Goal: Task Accomplishment & Management: Use online tool/utility

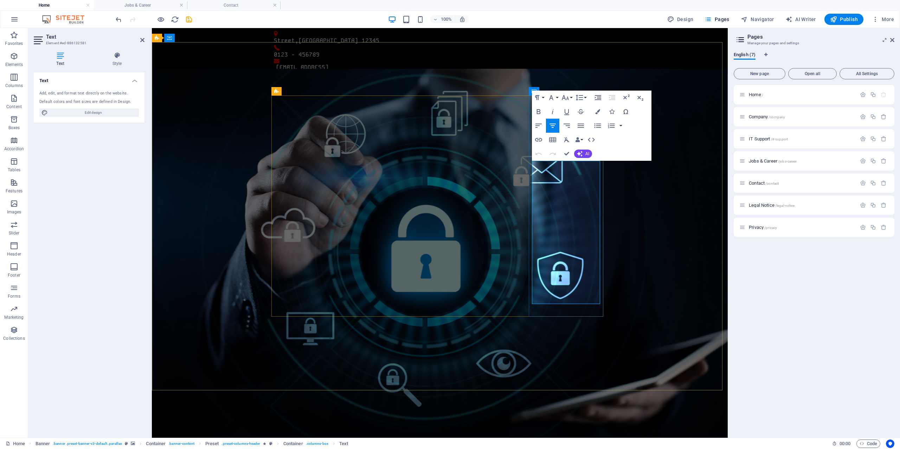
drag, startPoint x: 538, startPoint y: 167, endPoint x: 600, endPoint y: 300, distance: 146.5
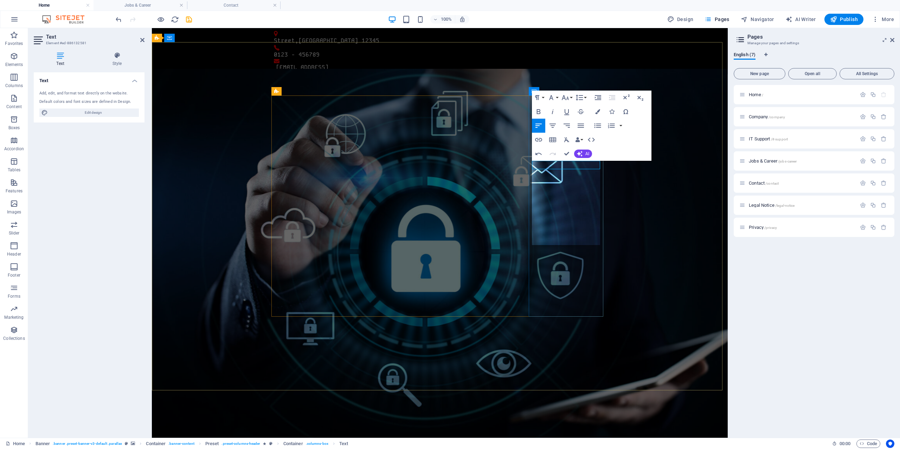
scroll to position [653, 0]
drag, startPoint x: 590, startPoint y: 233, endPoint x: 532, endPoint y: 166, distance: 88.5
copy p "Two-thirds of CISOs say human error is their top cyber risk. We reduce that ris…"
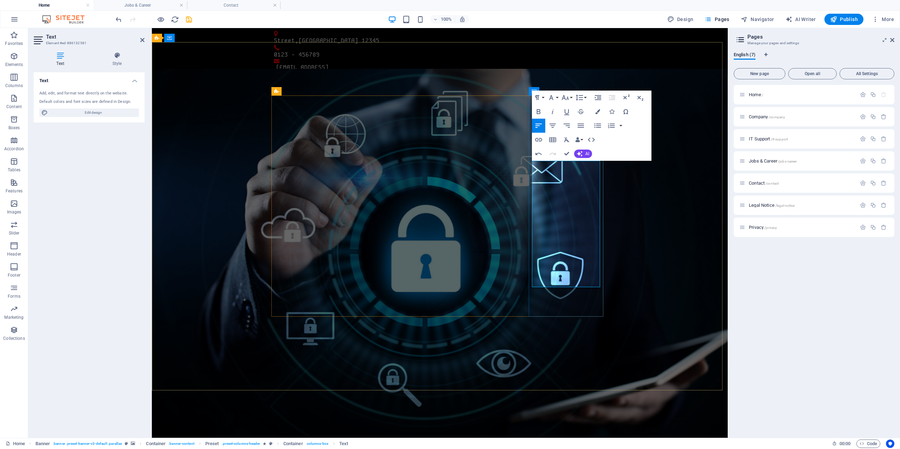
drag, startPoint x: 580, startPoint y: 172, endPoint x: 586, endPoint y: 174, distance: 6.7
click at [552, 124] on icon "button" at bounding box center [552, 126] width 6 height 4
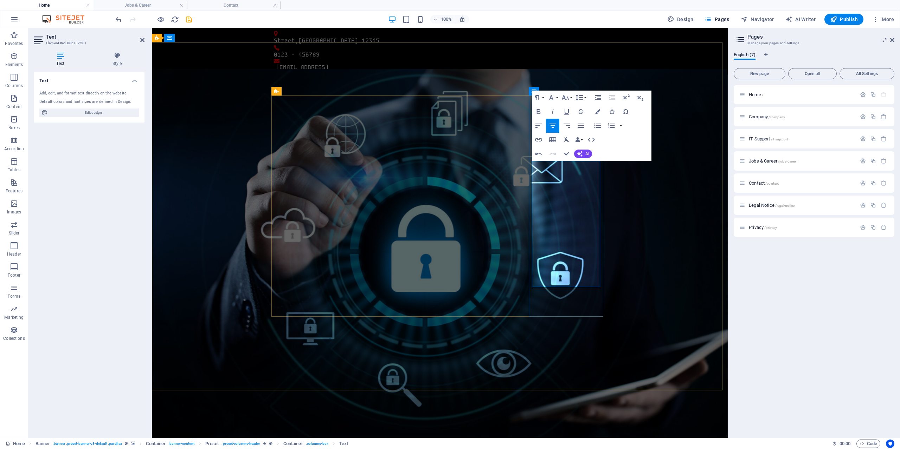
drag, startPoint x: 582, startPoint y: 232, endPoint x: 556, endPoint y: 225, distance: 27.6
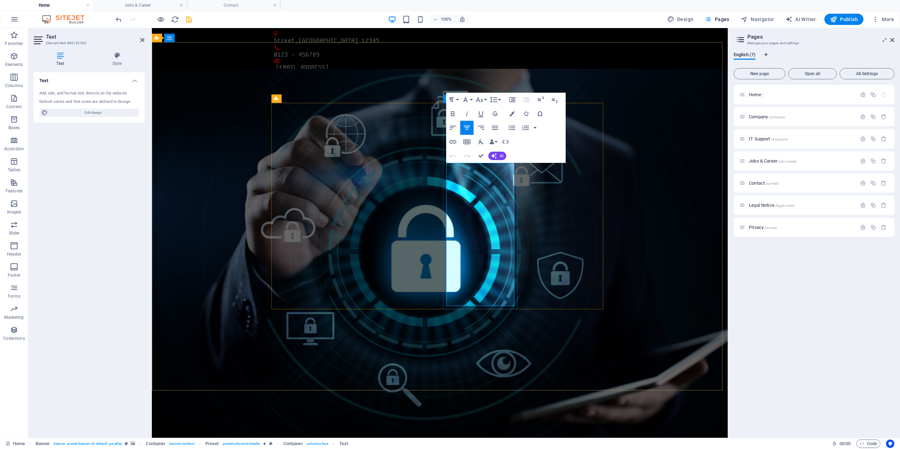
drag, startPoint x: 448, startPoint y: 168, endPoint x: 498, endPoint y: 299, distance: 140.3
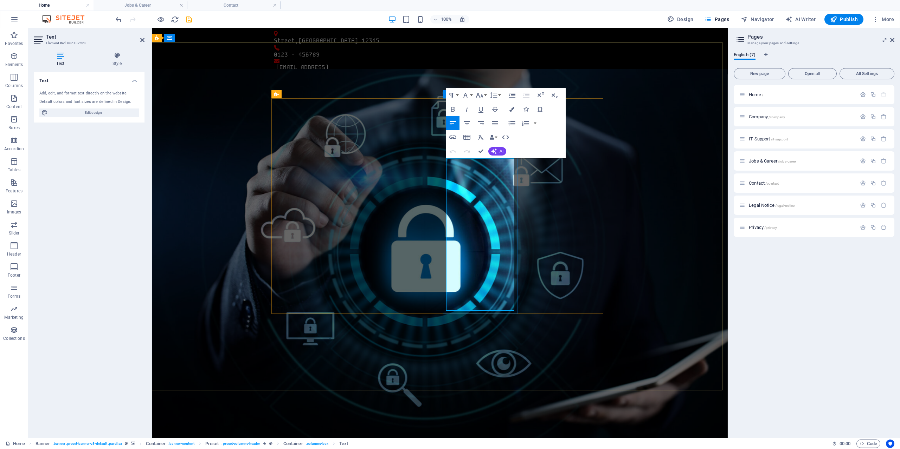
drag, startPoint x: 448, startPoint y: 171, endPoint x: 497, endPoint y: 300, distance: 138.3
click at [511, 108] on icon "button" at bounding box center [511, 109] width 5 height 5
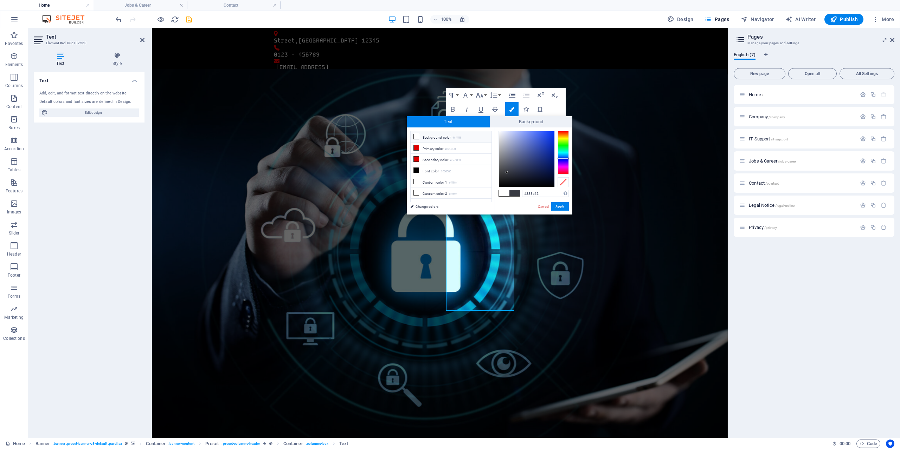
click at [502, 193] on span at bounding box center [504, 193] width 11 height 6
type input "#ffffff"
click at [562, 205] on button "Apply" at bounding box center [560, 206] width 18 height 8
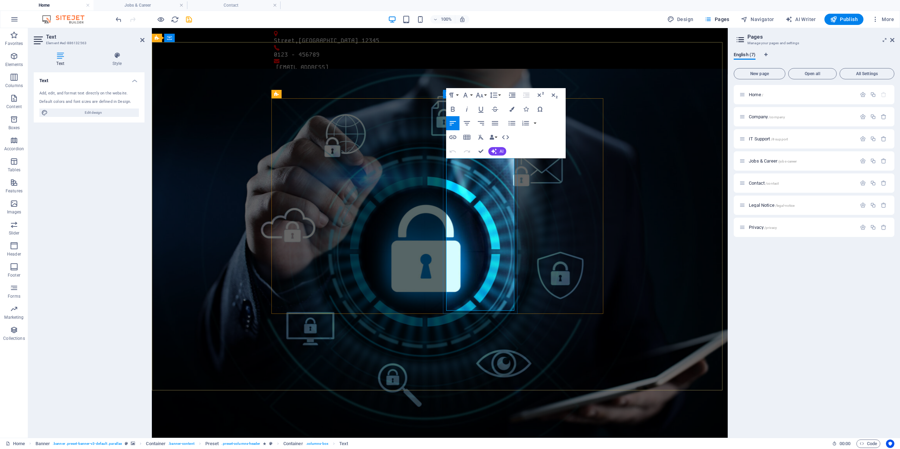
click at [512, 110] on icon "button" at bounding box center [511, 109] width 5 height 5
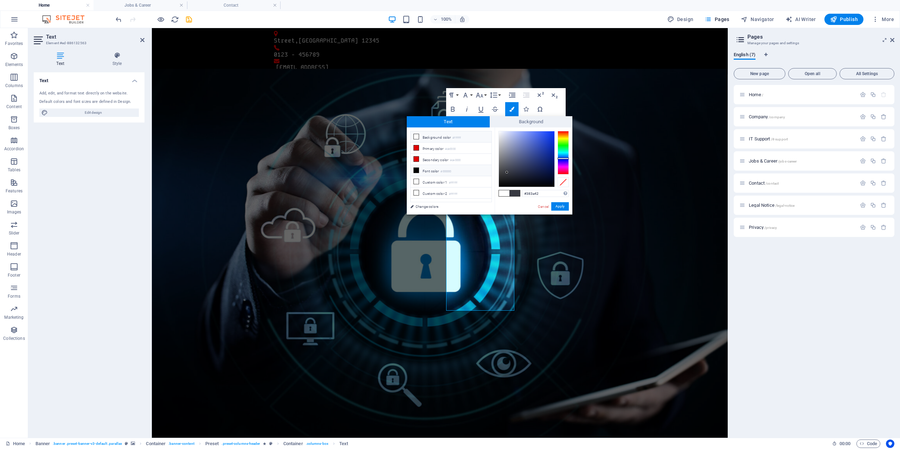
click at [435, 172] on li "Font color #000000" at bounding box center [450, 170] width 81 height 11
click at [504, 192] on span at bounding box center [504, 193] width 11 height 6
type input "#ffffff"
click at [562, 206] on button "Apply" at bounding box center [560, 206] width 18 height 8
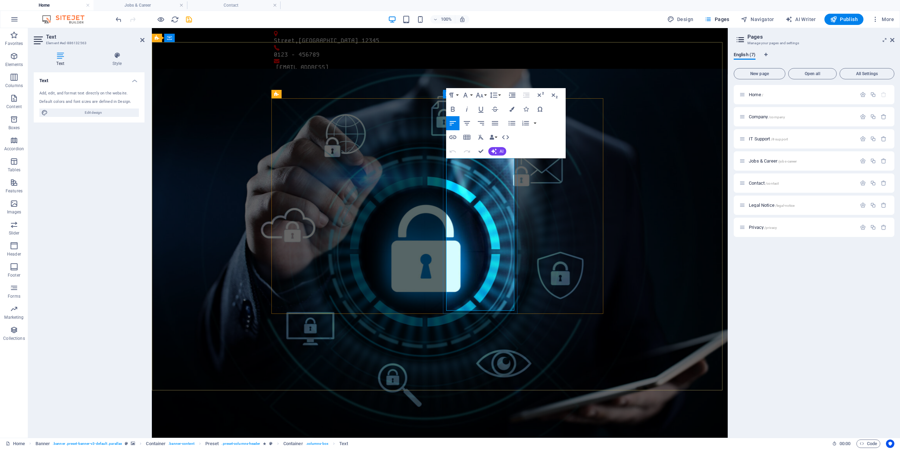
drag, startPoint x: 478, startPoint y: 179, endPoint x: 488, endPoint y: 200, distance: 22.8
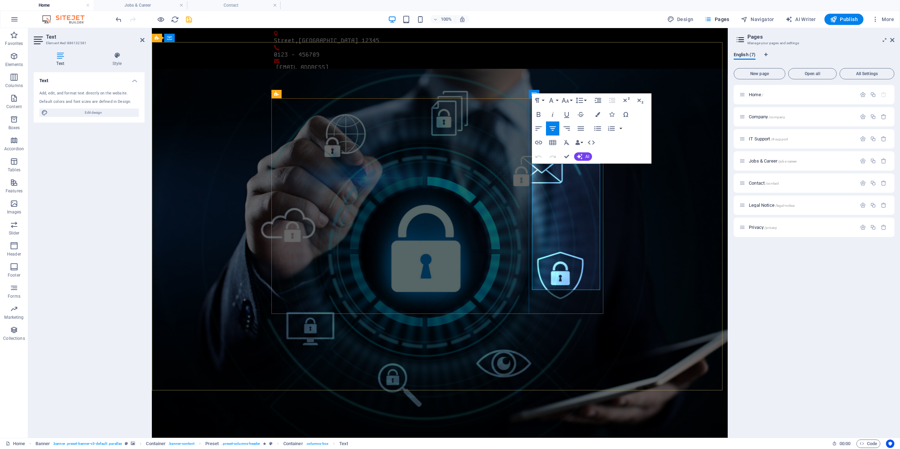
copy p "An astounding 95% of data breaches involved human error. Companies with securit…"
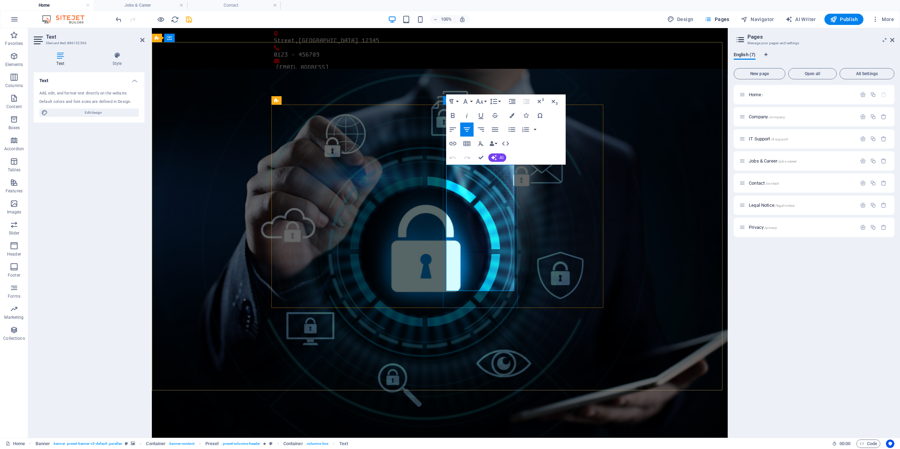
drag, startPoint x: 447, startPoint y: 169, endPoint x: 499, endPoint y: 277, distance: 119.6
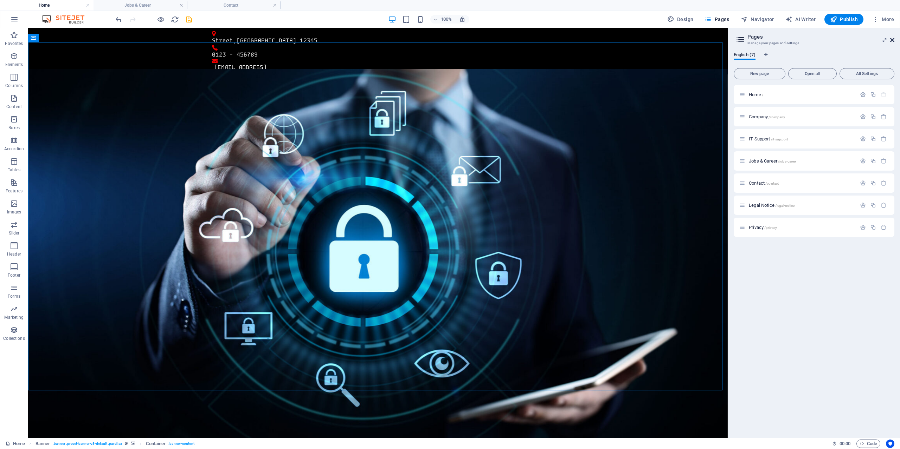
click at [894, 40] on icon at bounding box center [892, 40] width 4 height 6
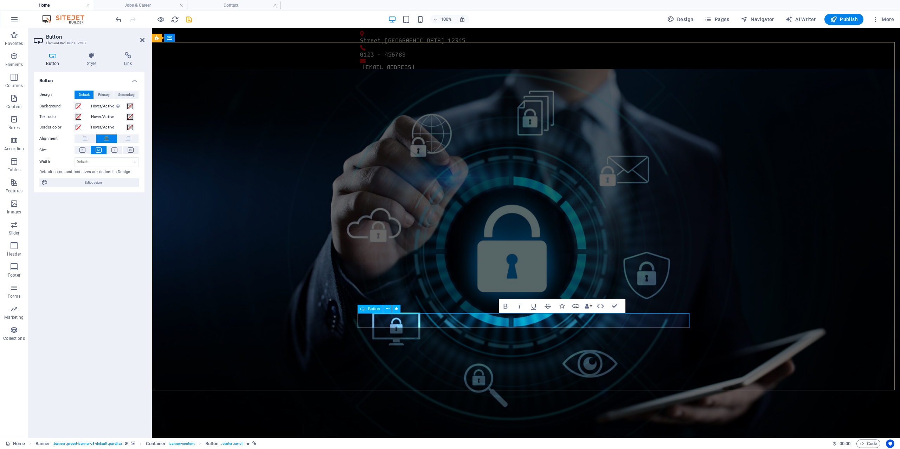
click at [506, 305] on icon "button" at bounding box center [505, 306] width 4 height 5
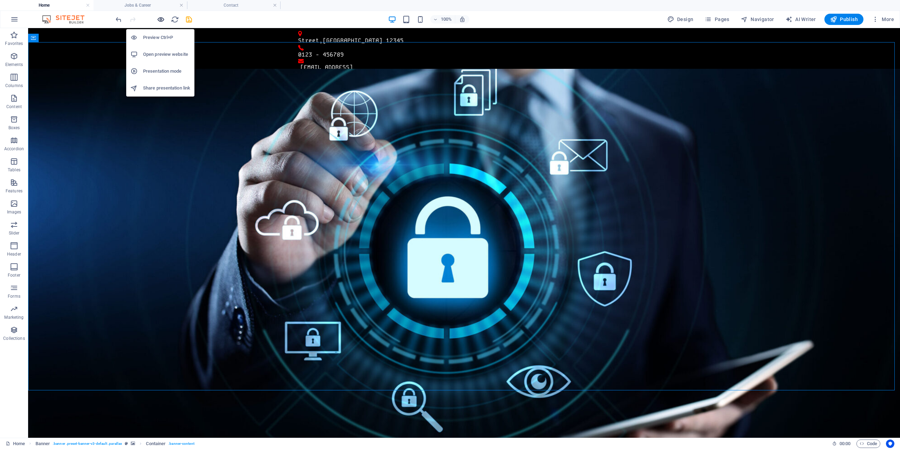
click at [157, 21] on icon "button" at bounding box center [161, 19] width 8 height 8
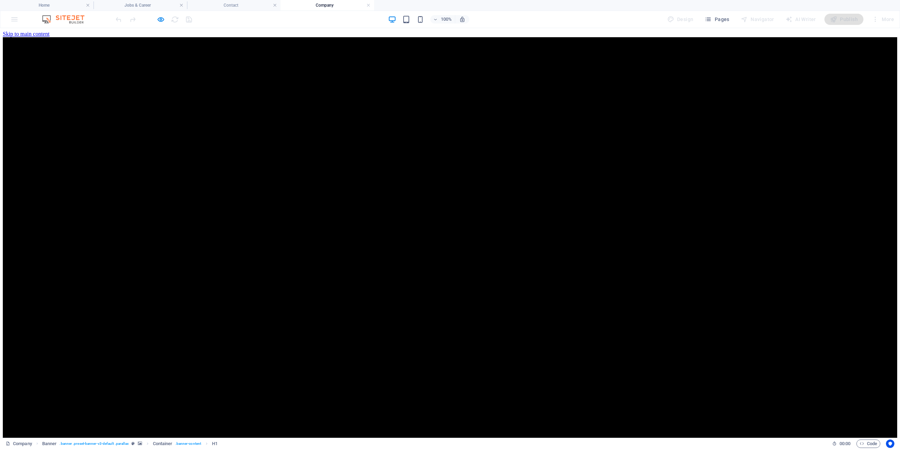
scroll to position [0, 0]
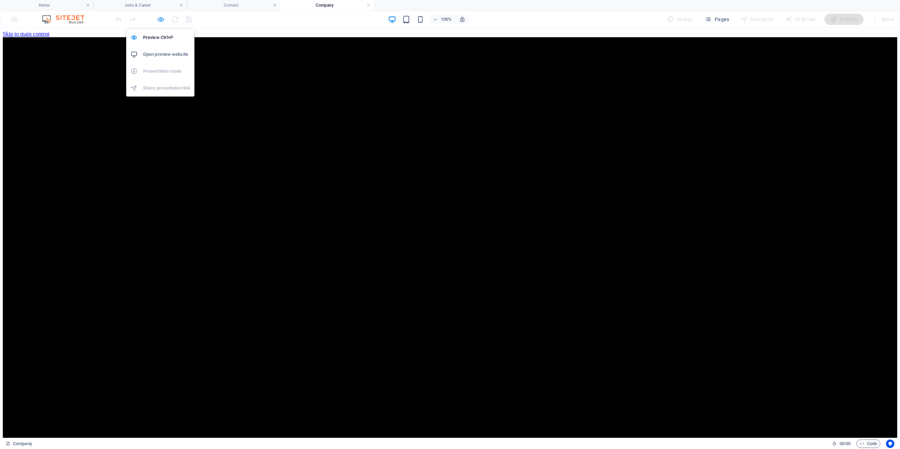
click at [160, 20] on icon "button" at bounding box center [161, 19] width 8 height 8
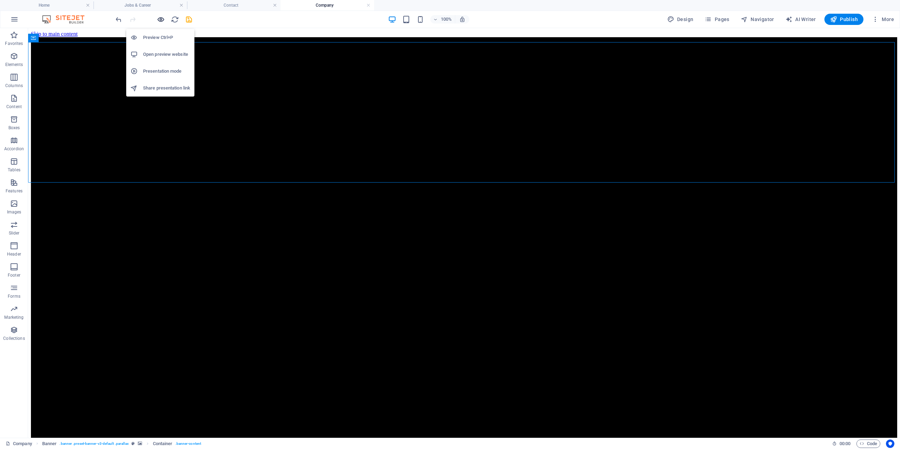
click at [163, 17] on icon "button" at bounding box center [161, 19] width 8 height 8
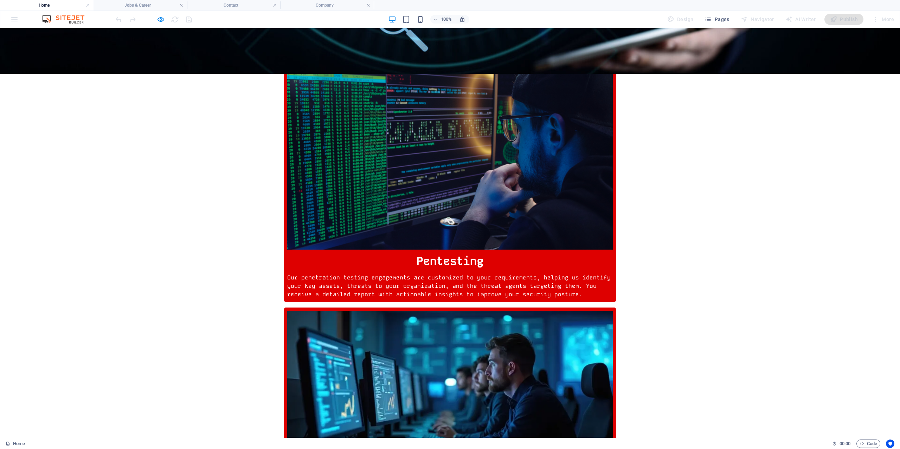
scroll to position [200, 0]
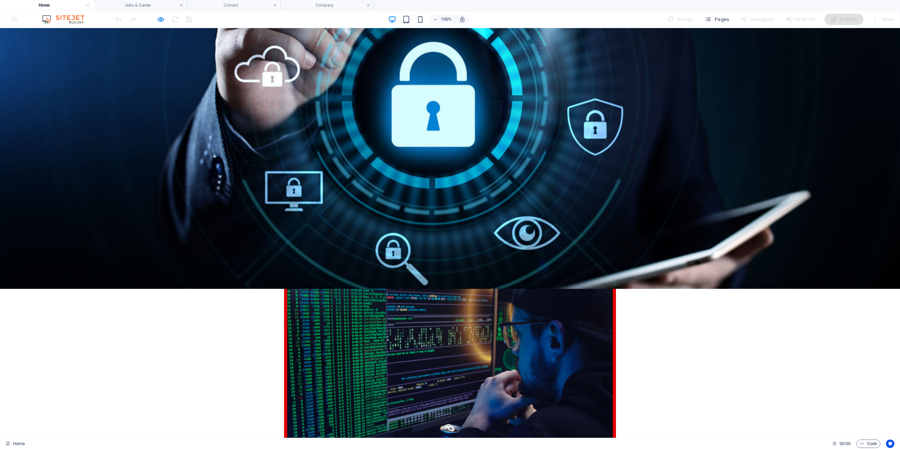
scroll to position [104, 0]
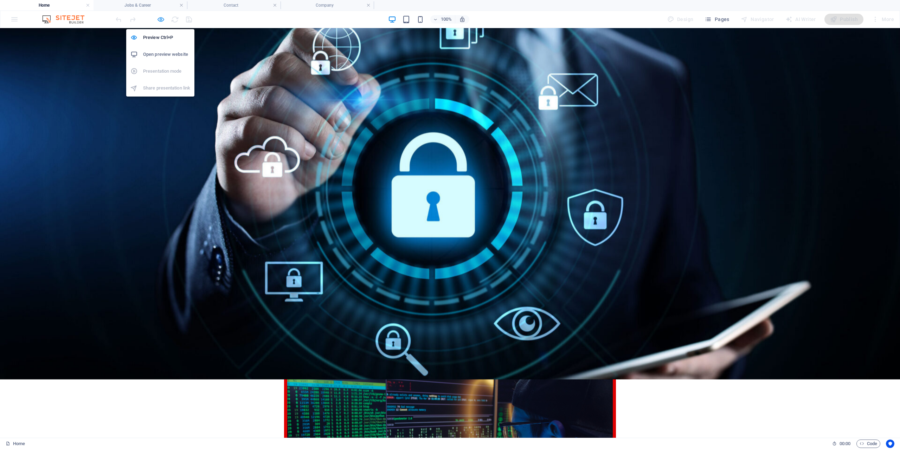
click at [160, 21] on icon "button" at bounding box center [161, 19] width 8 height 8
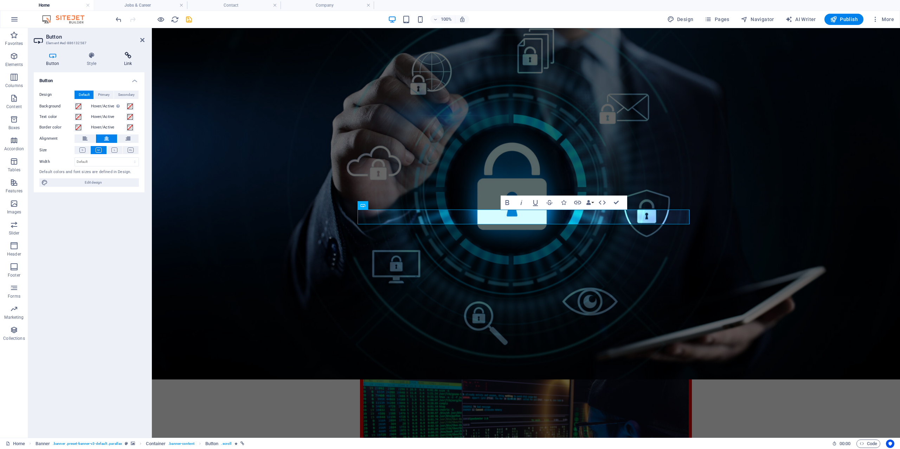
click at [129, 59] on h4 "Link" at bounding box center [127, 59] width 33 height 15
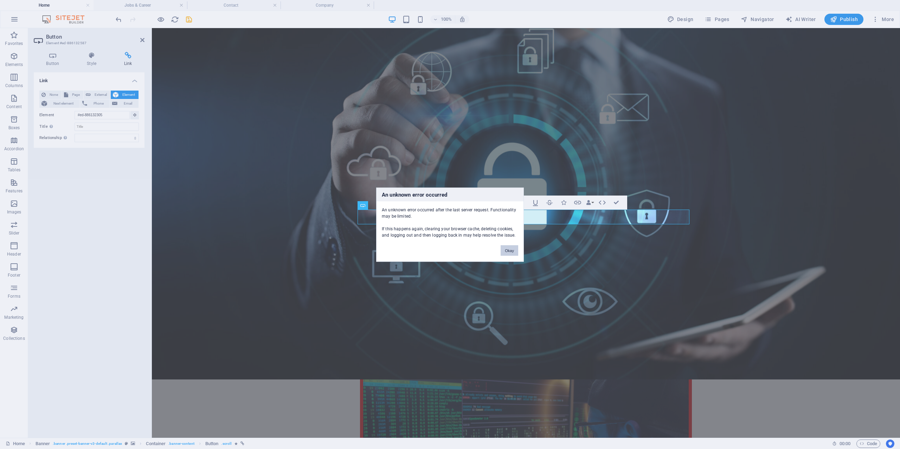
click at [515, 253] on button "Okay" at bounding box center [509, 250] width 18 height 11
